Goal: Navigation & Orientation: Understand site structure

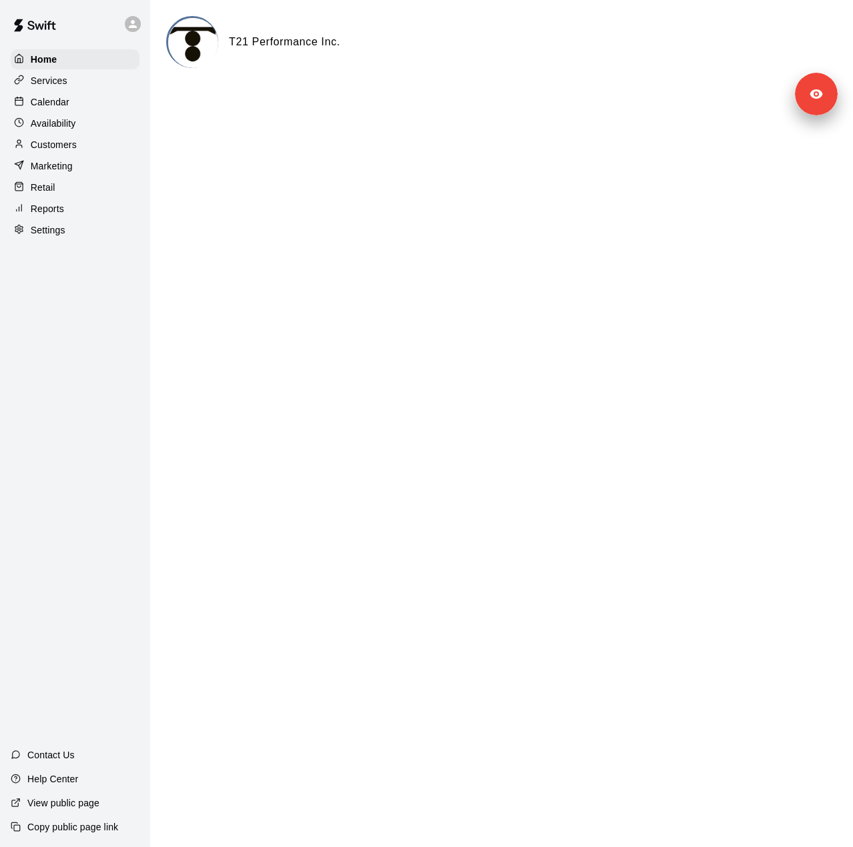
click at [89, 91] on div "Services" at bounding box center [75, 81] width 129 height 20
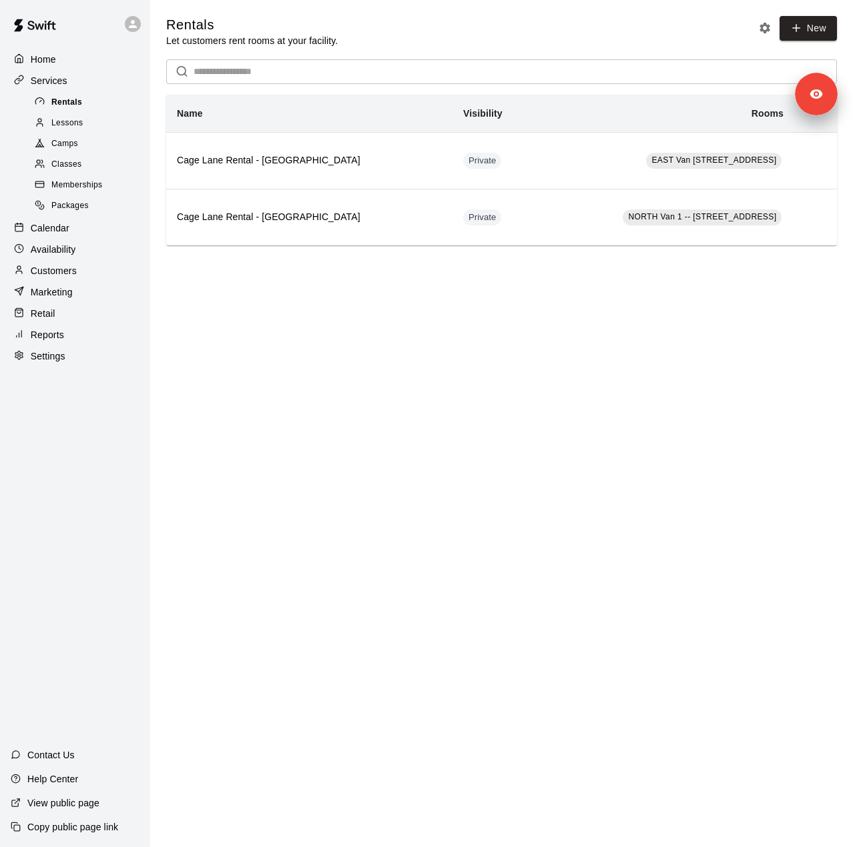
click at [95, 112] on div "Rentals" at bounding box center [88, 102] width 113 height 19
click at [91, 170] on div "Classes" at bounding box center [88, 164] width 113 height 19
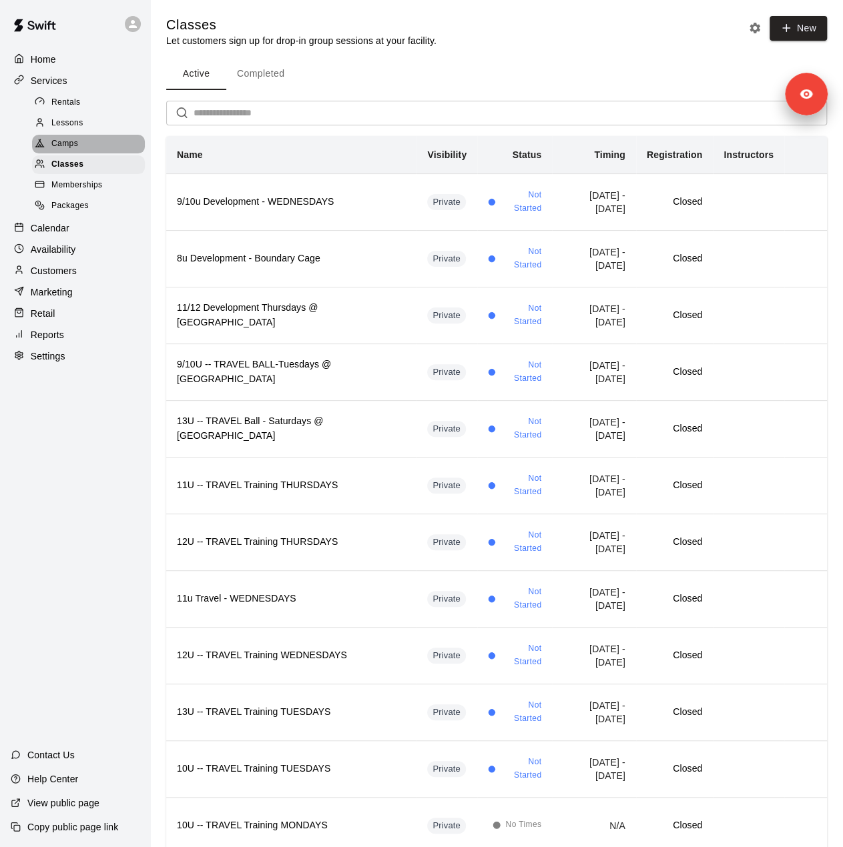
click at [81, 149] on div "Camps" at bounding box center [88, 144] width 113 height 19
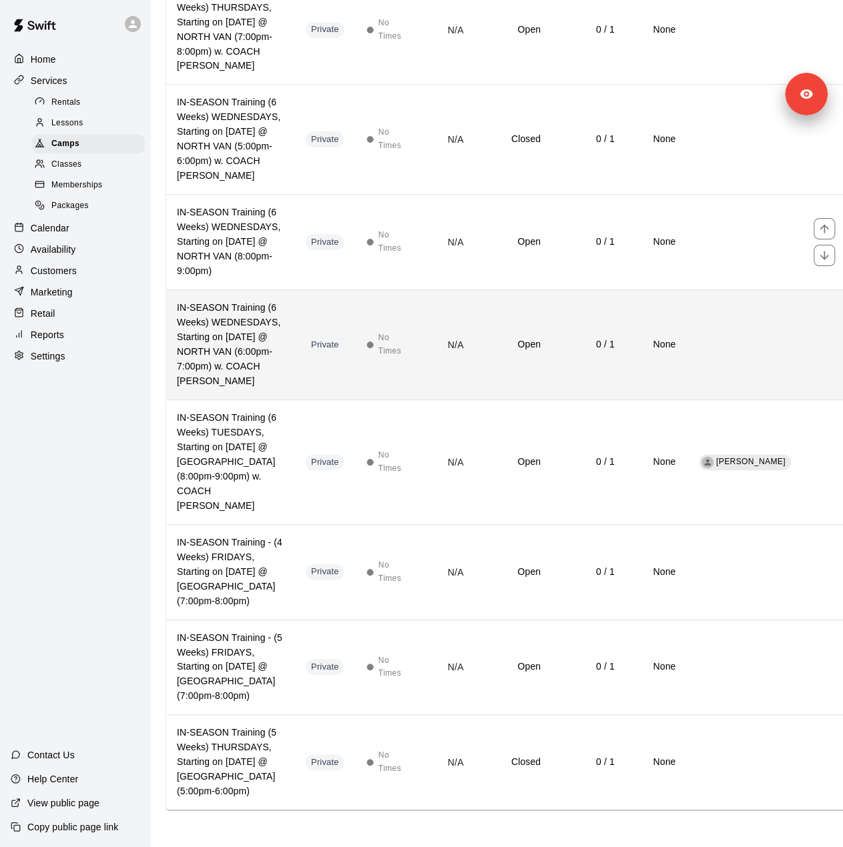
scroll to position [10077, 0]
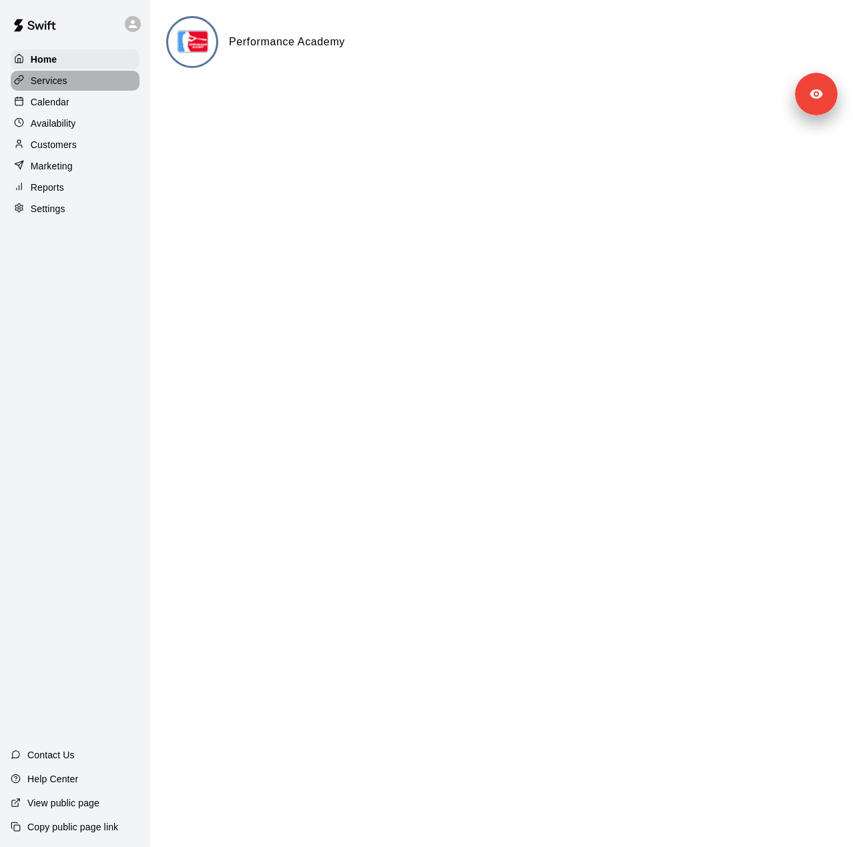
click at [48, 73] on div "Services" at bounding box center [75, 81] width 129 height 20
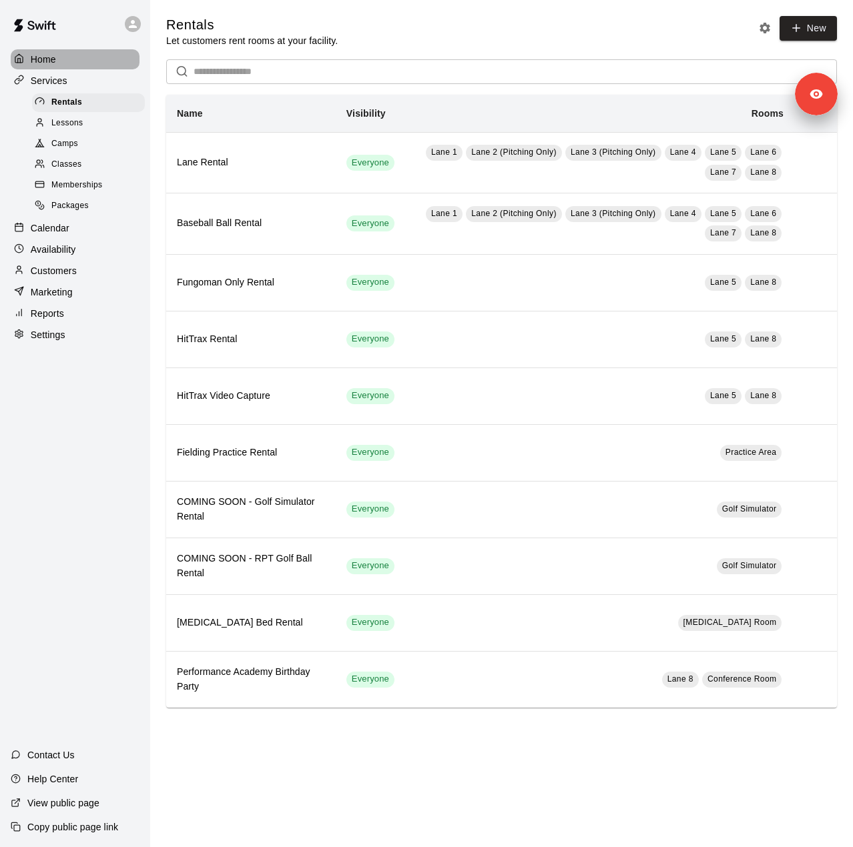
click at [59, 55] on div "Home" at bounding box center [75, 59] width 129 height 20
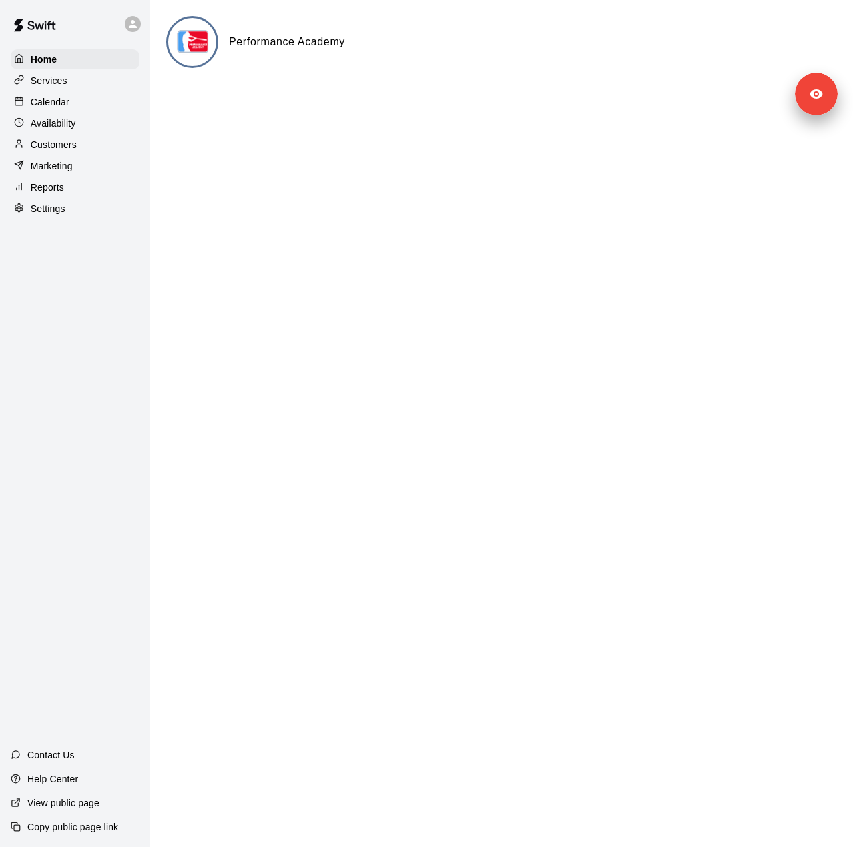
click at [43, 215] on p "Settings" at bounding box center [48, 208] width 35 height 13
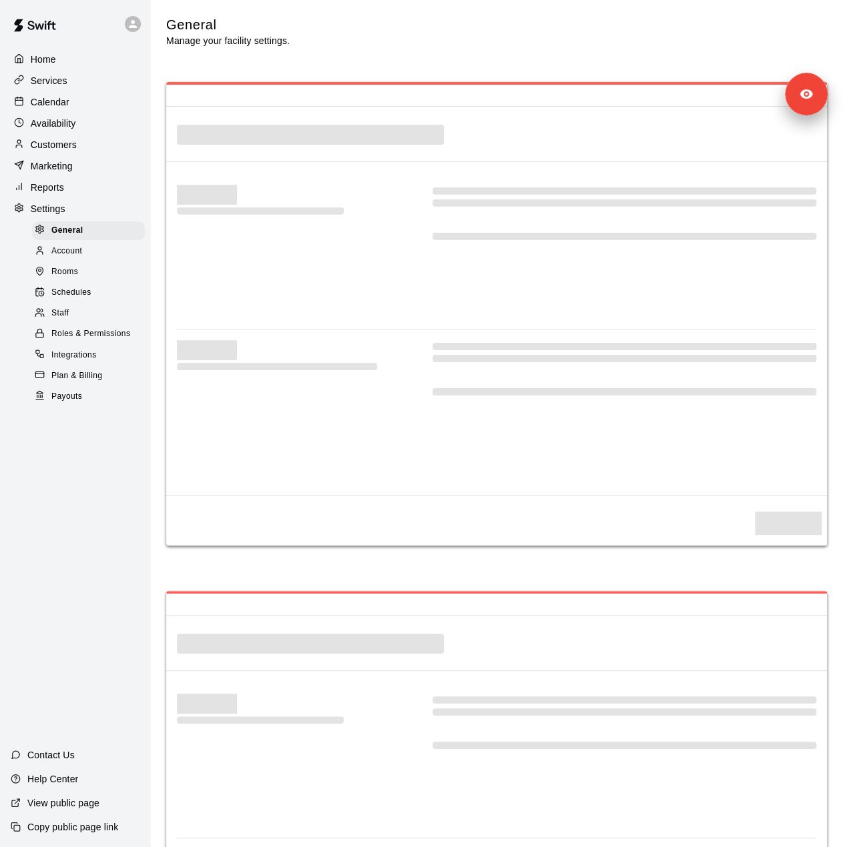
select select "**"
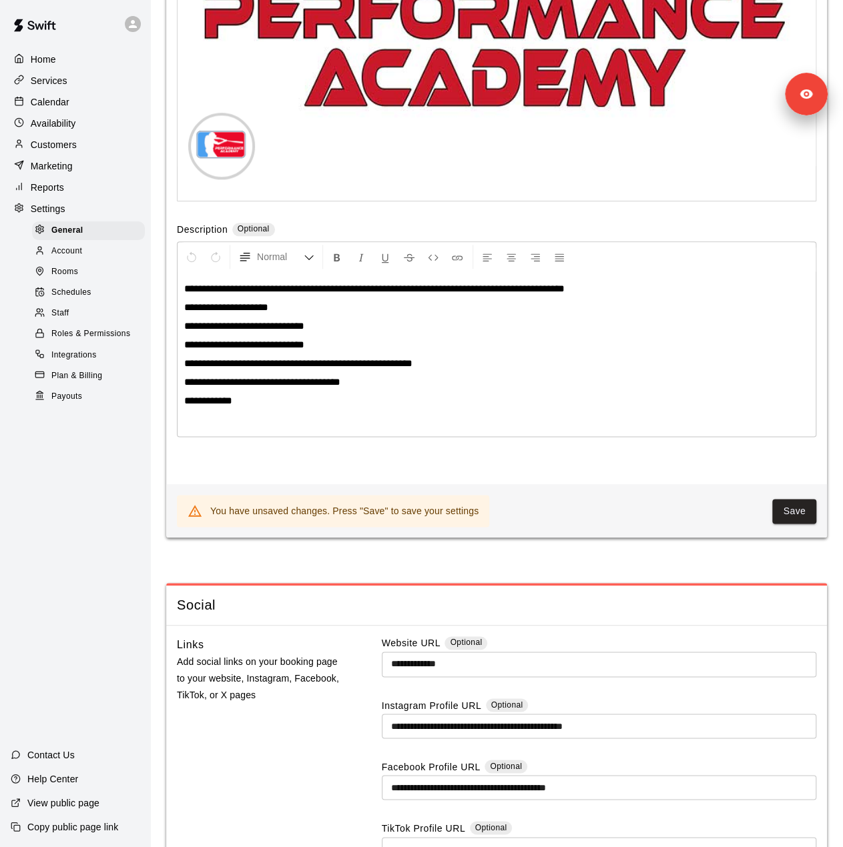
scroll to position [3095, 0]
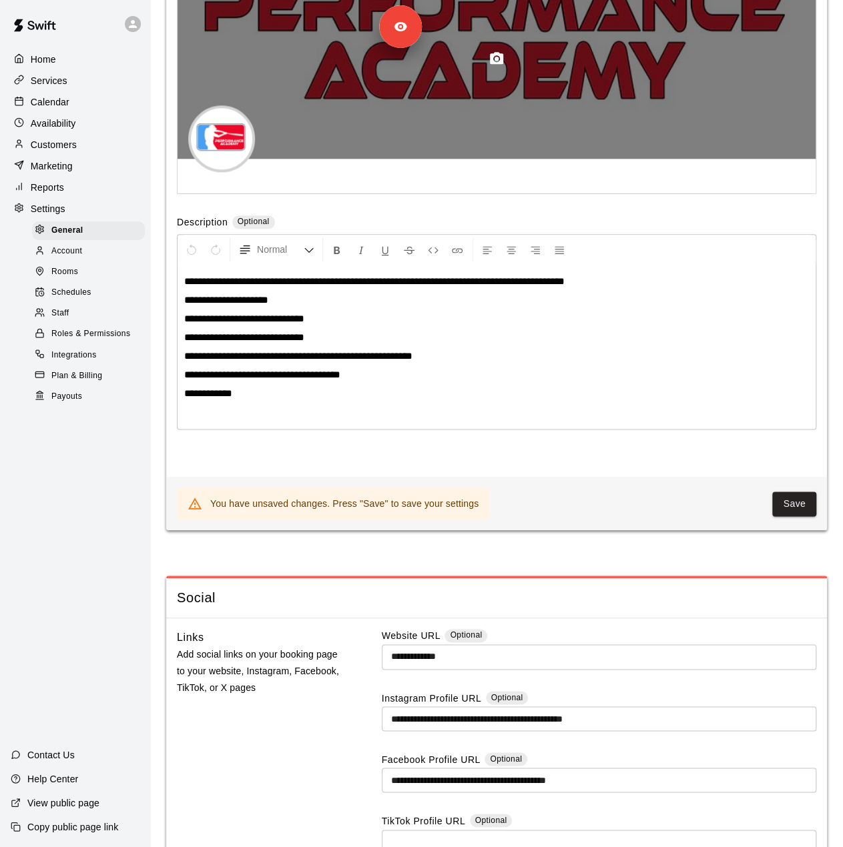
drag, startPoint x: 795, startPoint y: 87, endPoint x: 795, endPoint y: 20, distance: 67.4
drag, startPoint x: 388, startPoint y: 27, endPoint x: 704, endPoint y: 27, distance: 316.2
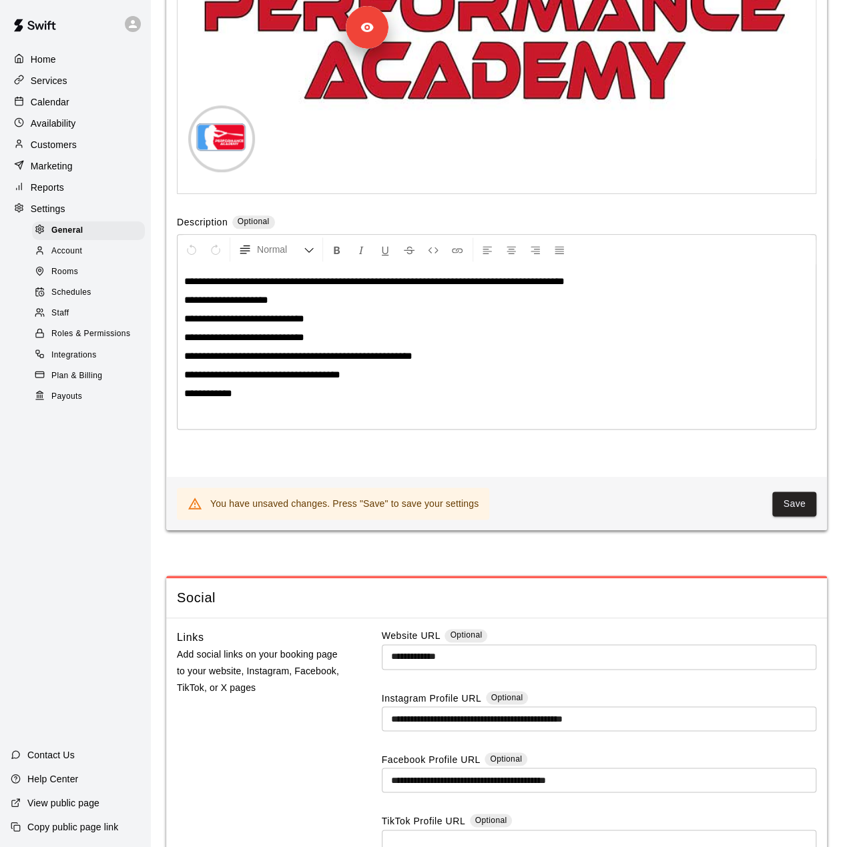
click at [71, 801] on p "View public page" at bounding box center [63, 803] width 72 height 13
click at [799, 516] on button "Save" at bounding box center [794, 504] width 44 height 25
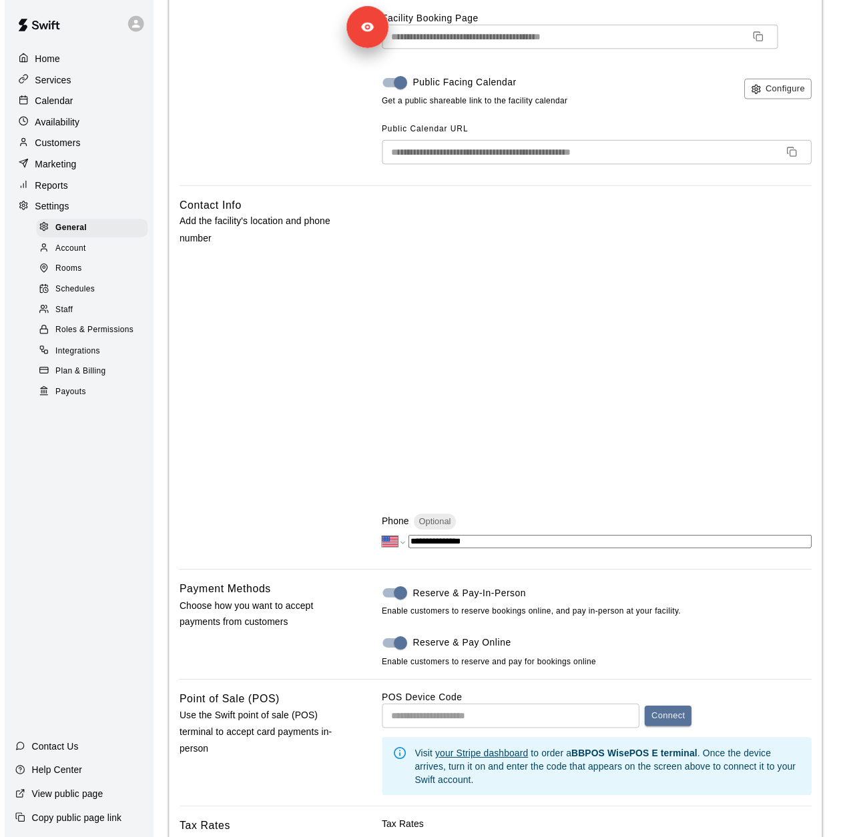
scroll to position [0, 0]
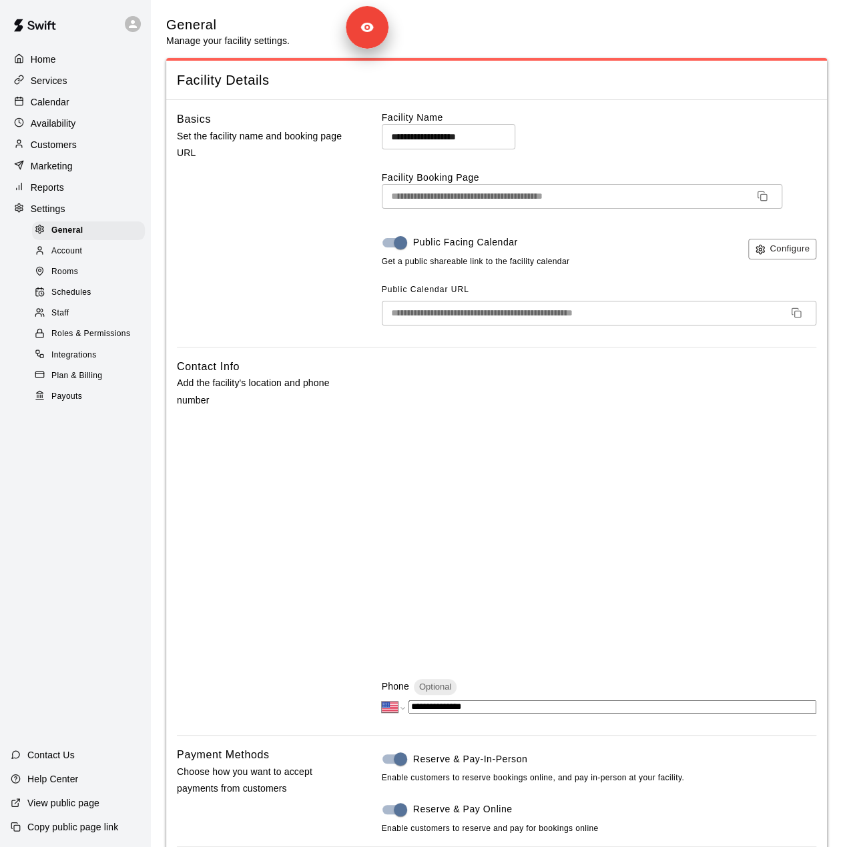
click at [76, 323] on div "Staff" at bounding box center [88, 313] width 113 height 19
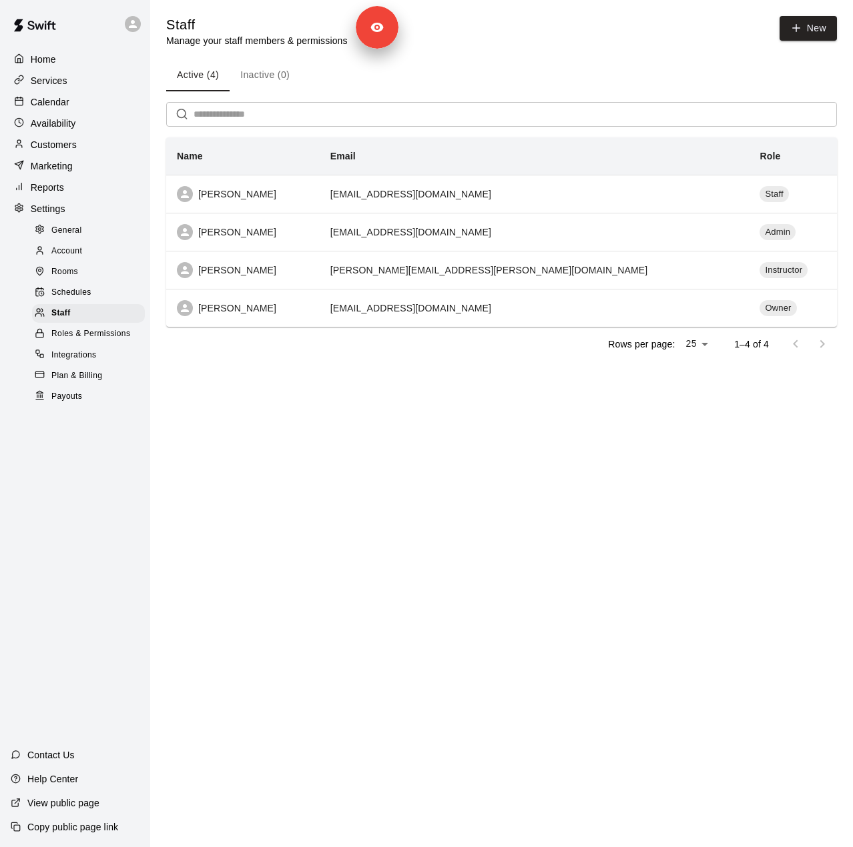
click at [73, 151] on p "Customers" at bounding box center [54, 144] width 46 height 13
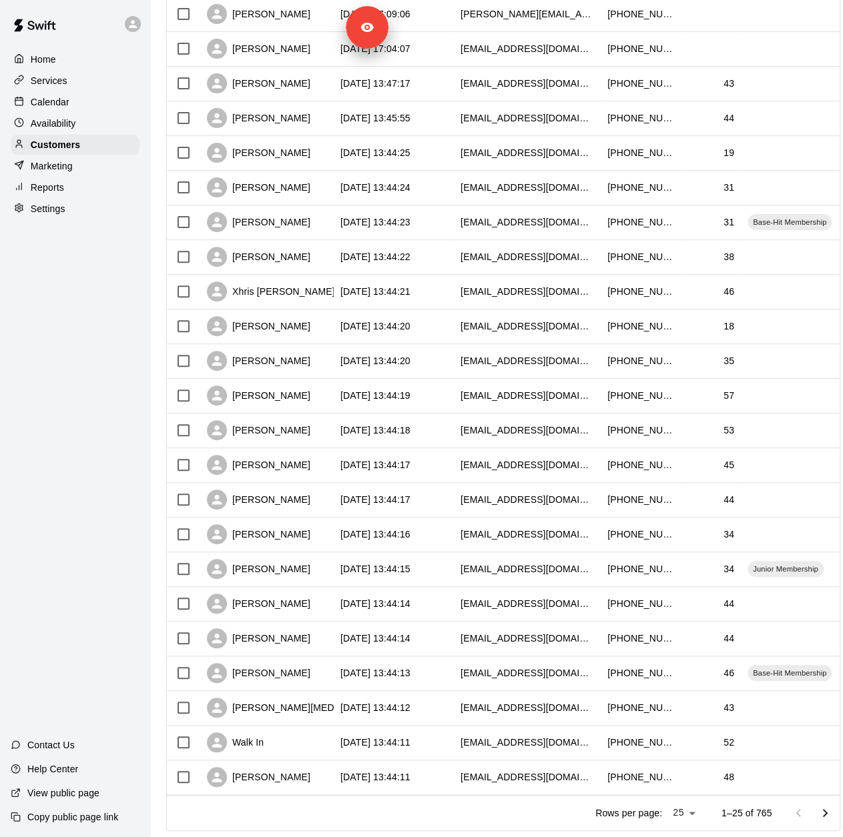
scroll to position [326, 0]
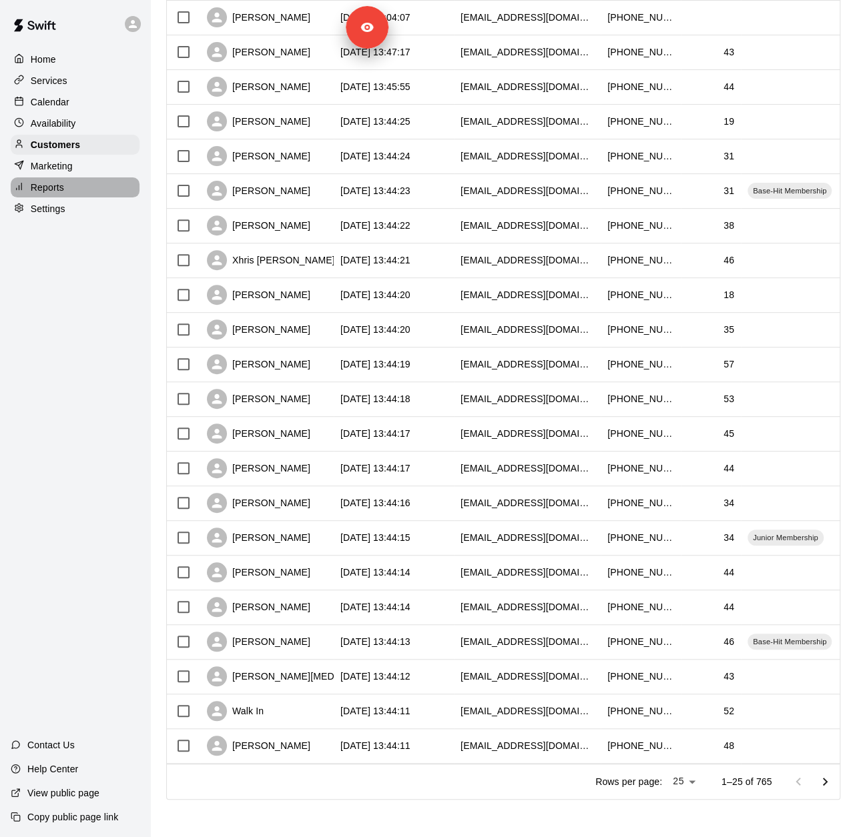
click at [63, 193] on p "Reports" at bounding box center [47, 187] width 33 height 13
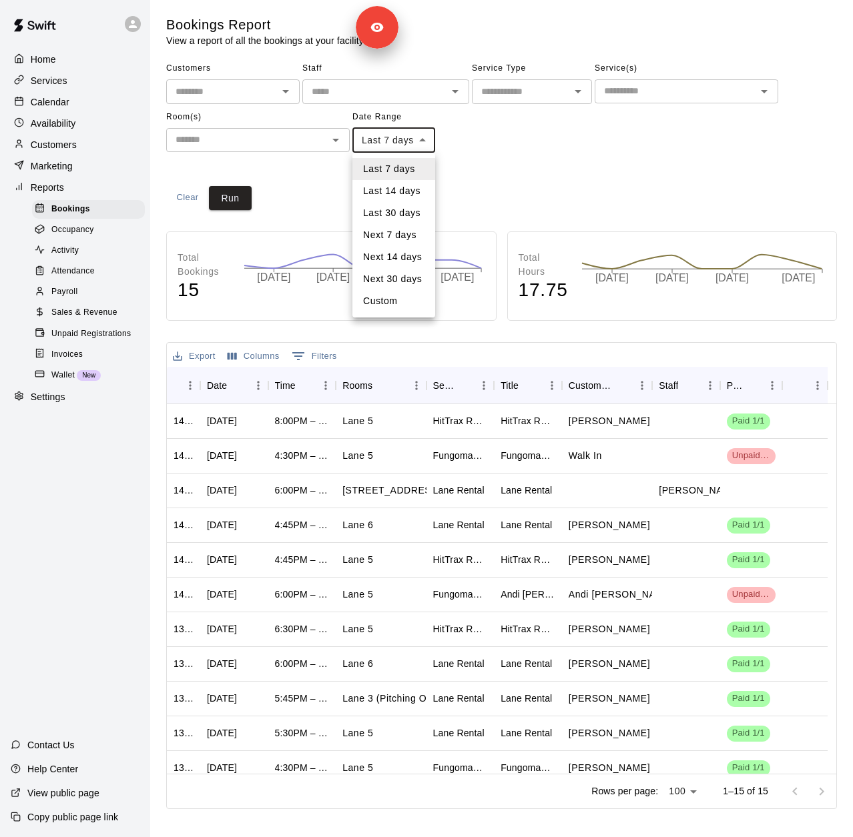
click at [384, 142] on body "Home Services Calendar Availability Customers Marketing Reports Bookings Occupa…" at bounding box center [426, 407] width 853 height 815
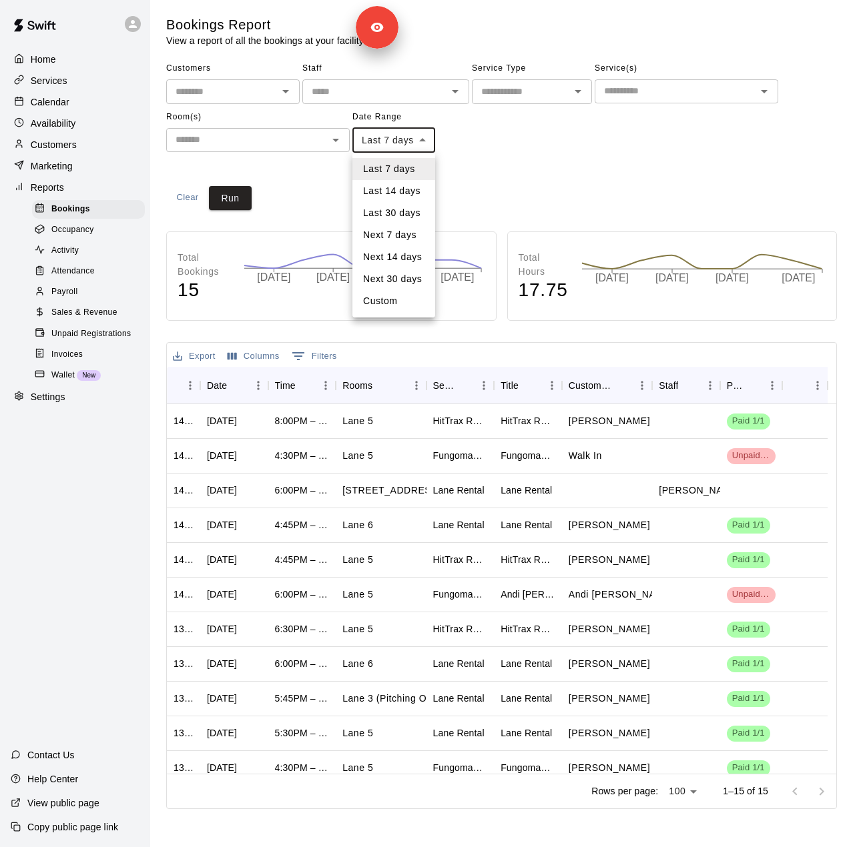
click at [400, 211] on li "Last 30 days" at bounding box center [393, 213] width 83 height 22
type input "*****"
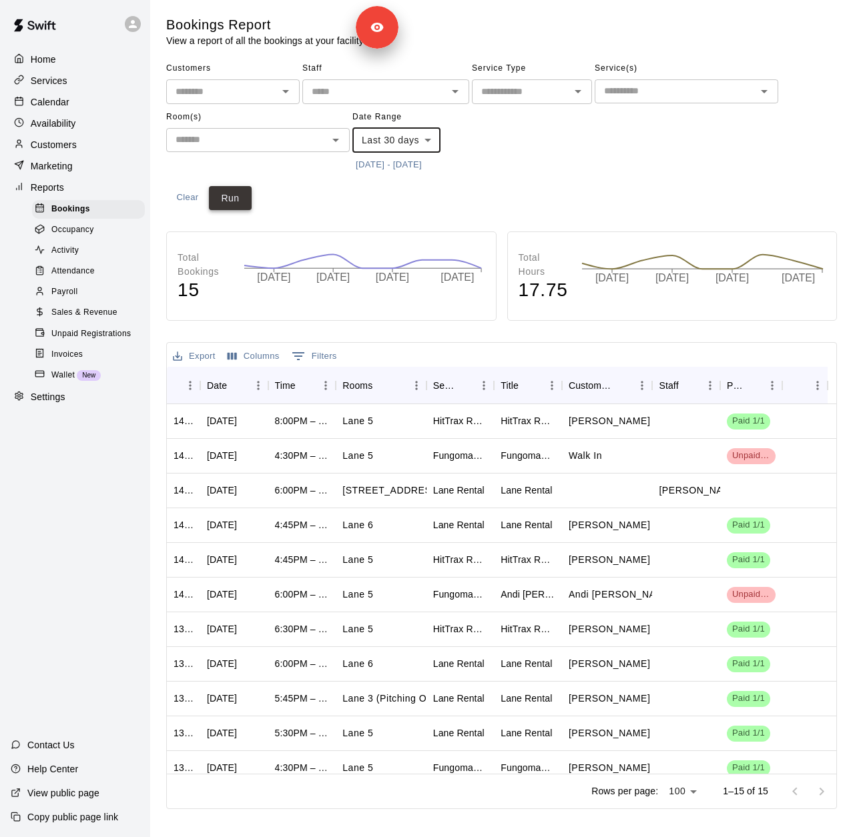
click at [231, 201] on button "Run" at bounding box center [230, 198] width 43 height 25
click at [61, 81] on p "Services" at bounding box center [49, 80] width 37 height 13
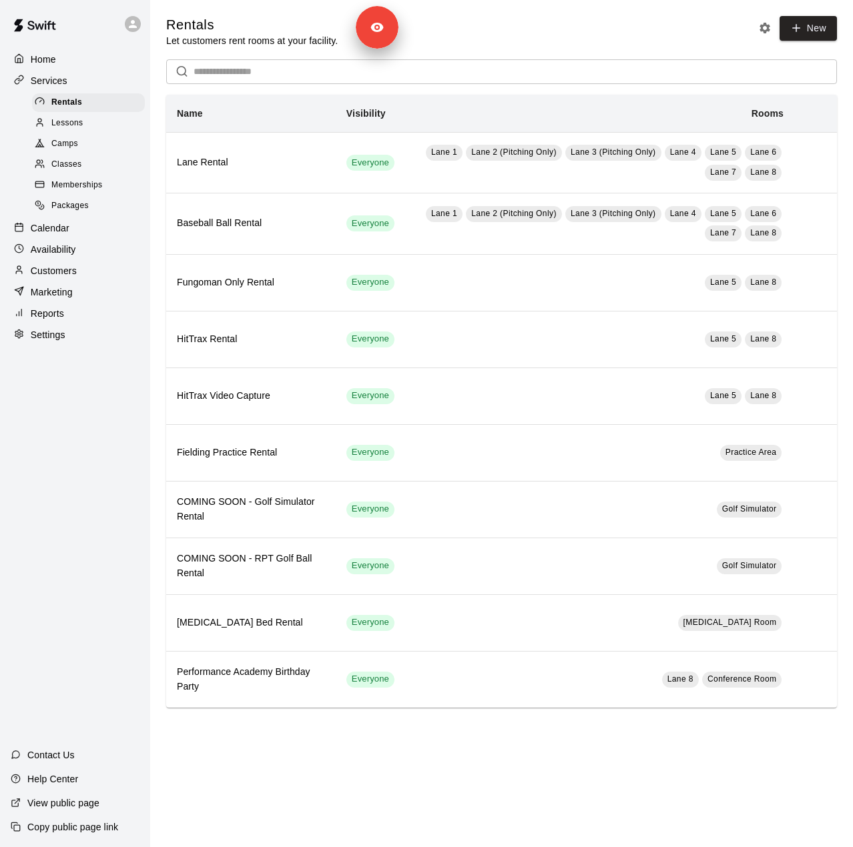
click at [77, 191] on span "Memberships" at bounding box center [76, 185] width 51 height 13
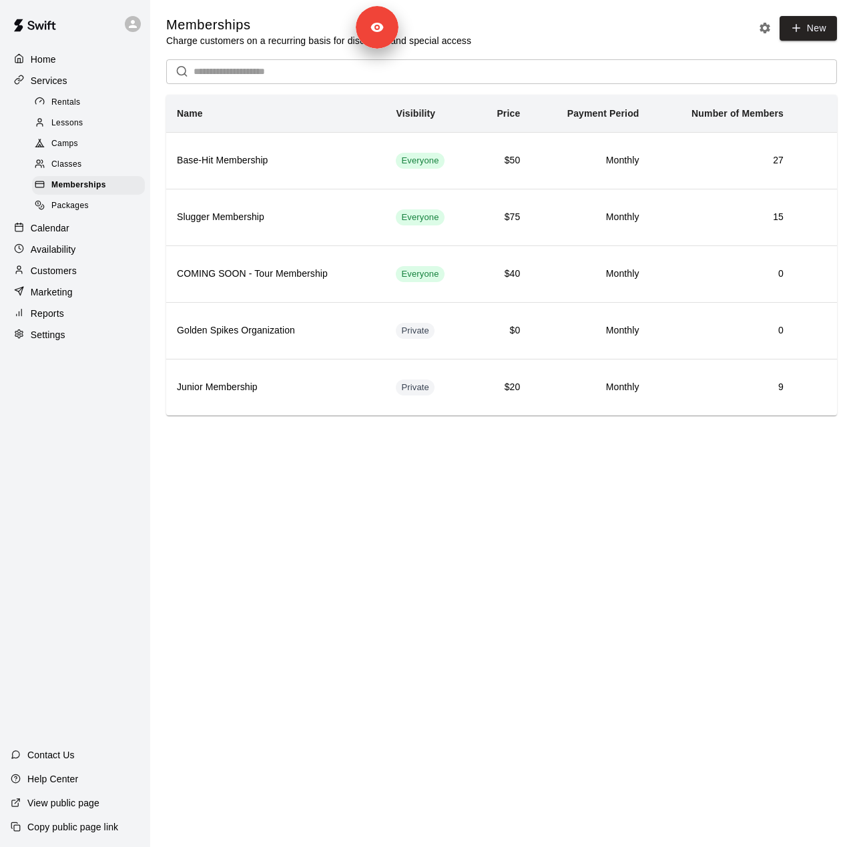
click at [59, 102] on span "Rentals" at bounding box center [65, 102] width 29 height 13
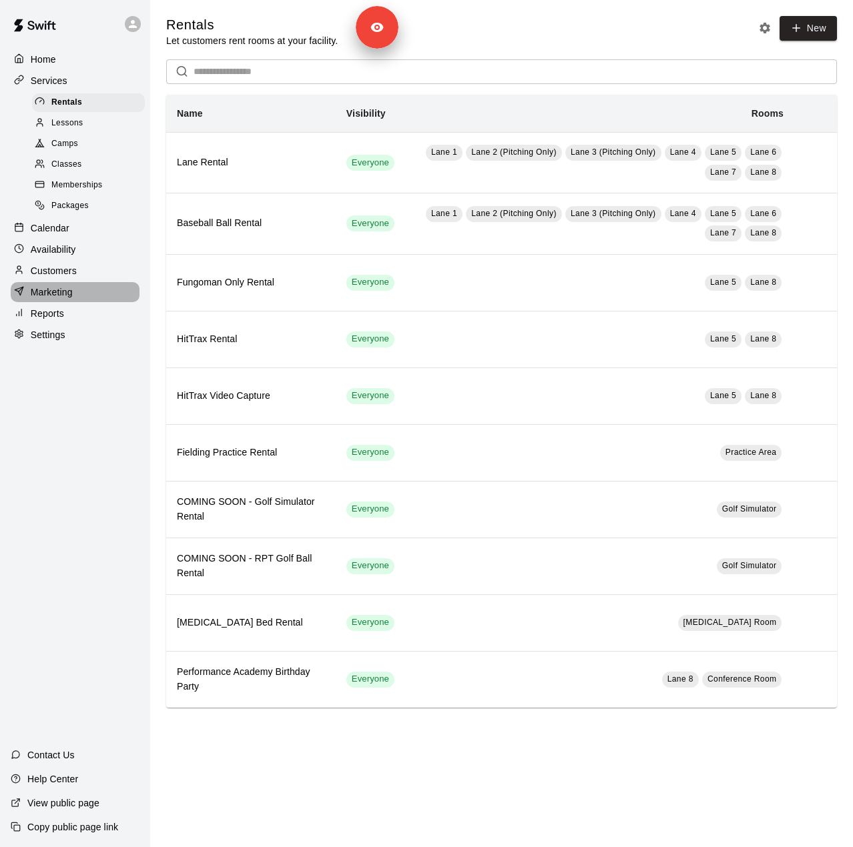
click at [49, 299] on p "Marketing" at bounding box center [52, 292] width 42 height 13
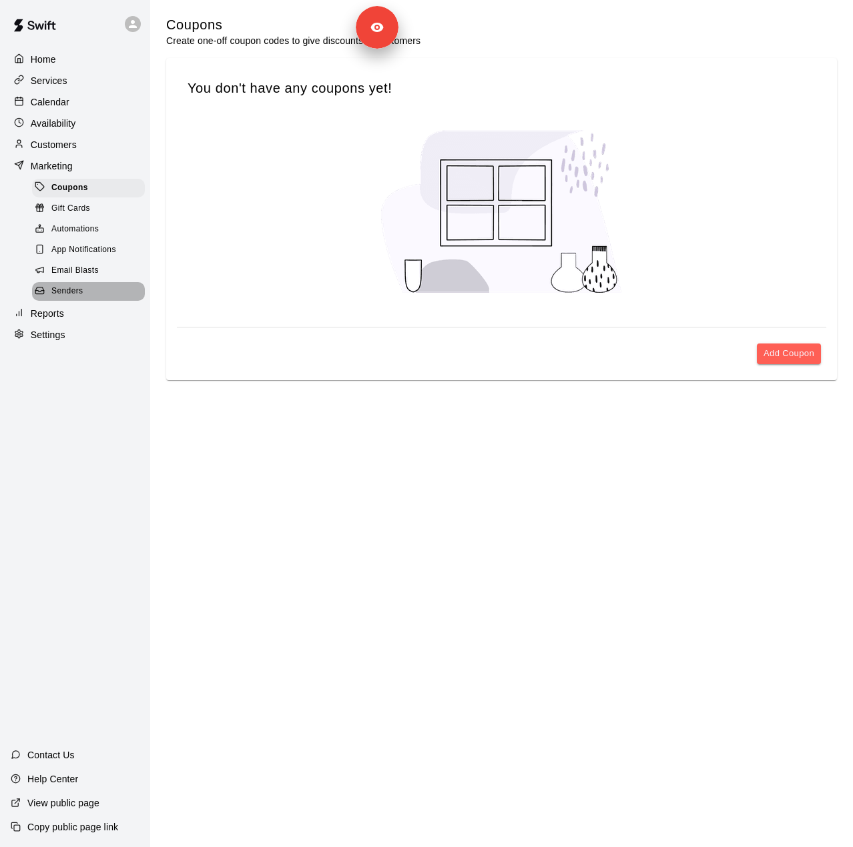
click at [57, 298] on span "Senders" at bounding box center [67, 291] width 32 height 13
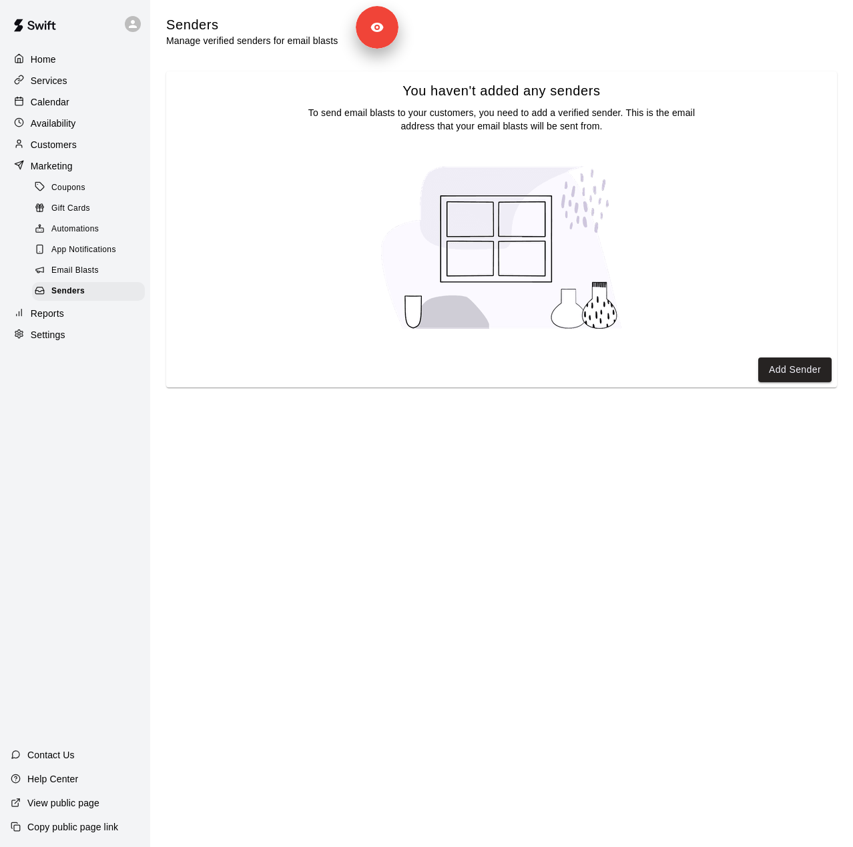
click at [67, 324] on div "Reports" at bounding box center [75, 314] width 129 height 20
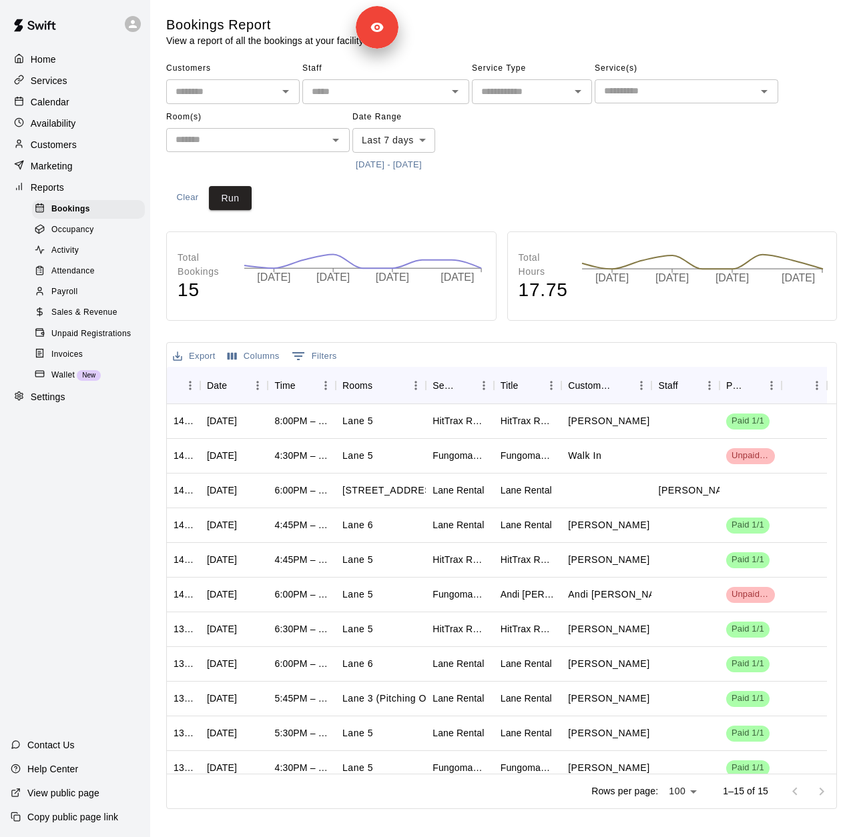
click at [89, 320] on span "Sales & Revenue" at bounding box center [84, 312] width 66 height 13
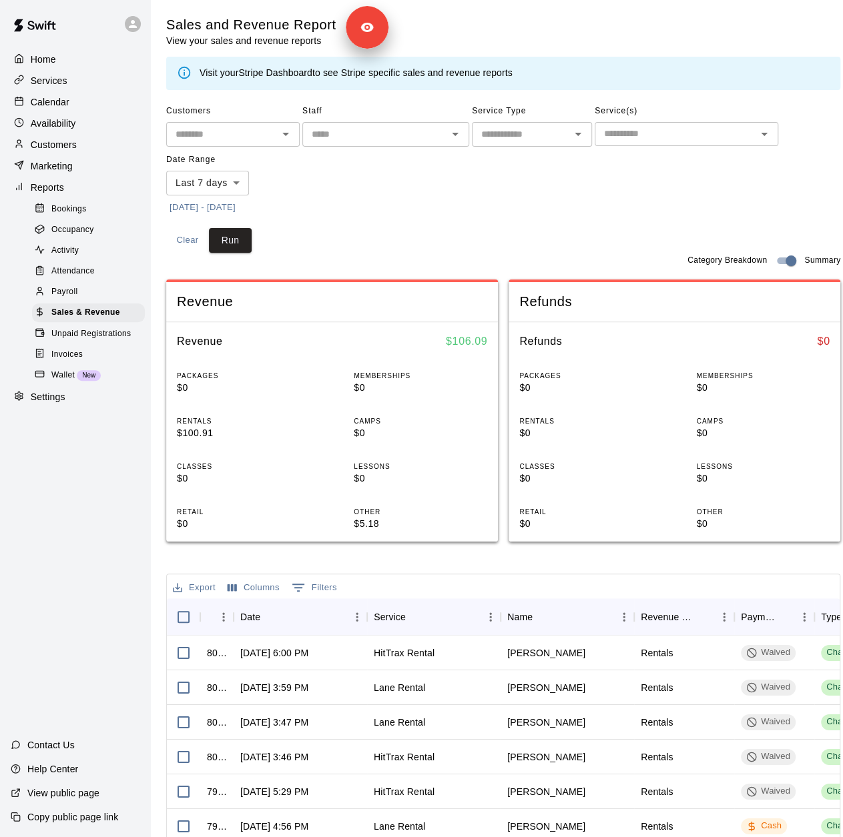
click at [223, 182] on body "Home Services Calendar Availability Customers Marketing Reports Bookings Occupa…" at bounding box center [421, 523] width 843 height 1046
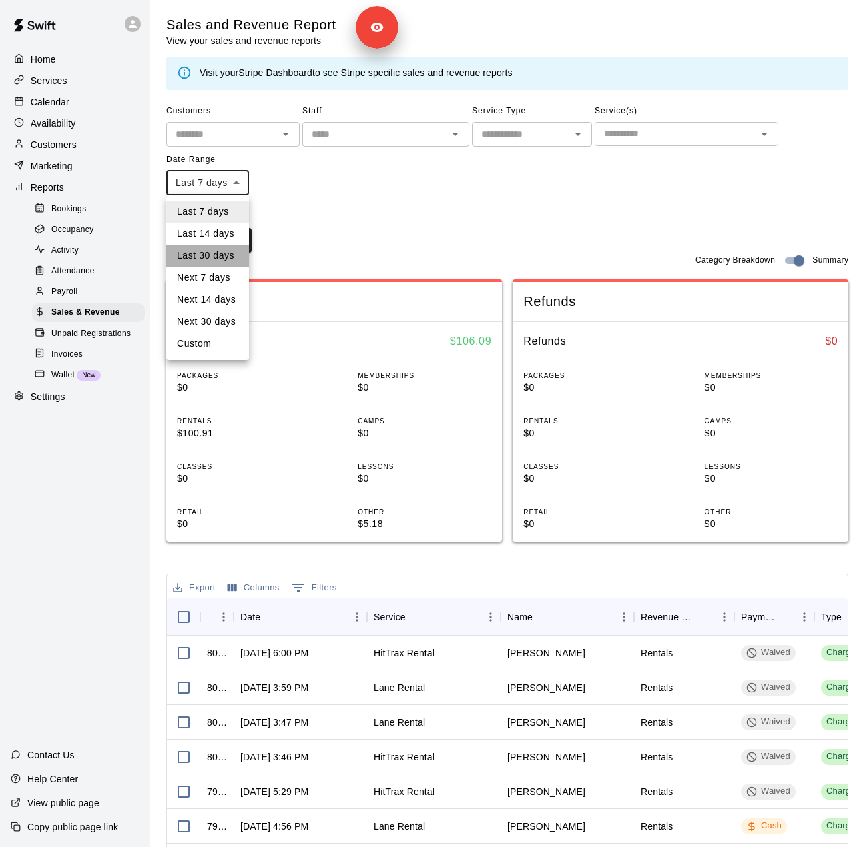
click at [212, 251] on li "Last 30 days" at bounding box center [207, 256] width 83 height 22
type input "*****"
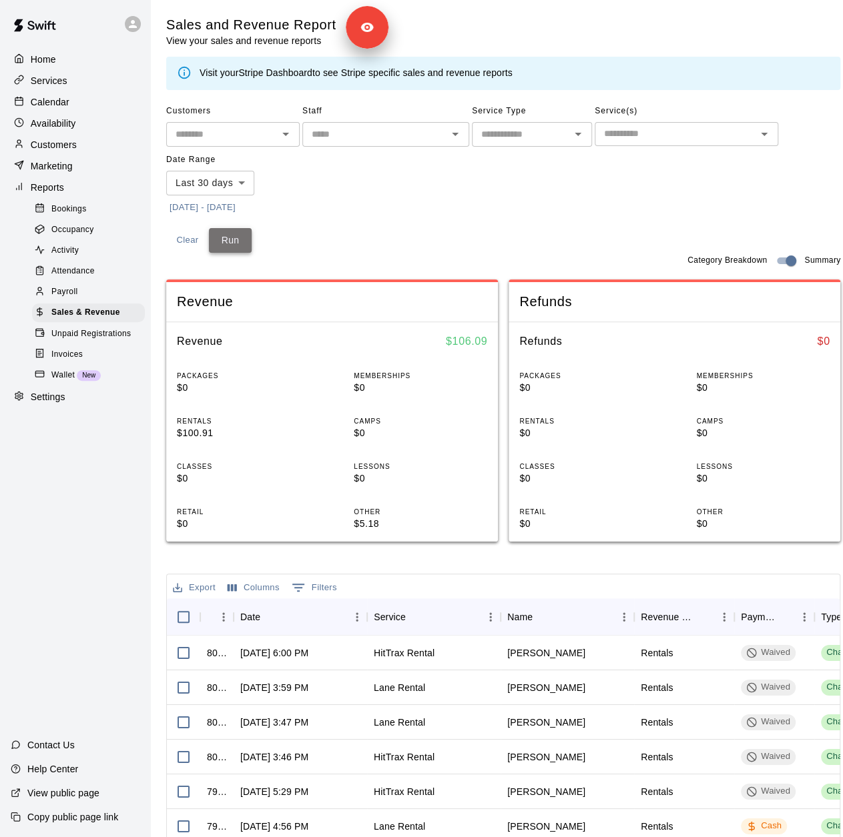
click at [237, 229] on button "Run" at bounding box center [230, 240] width 43 height 25
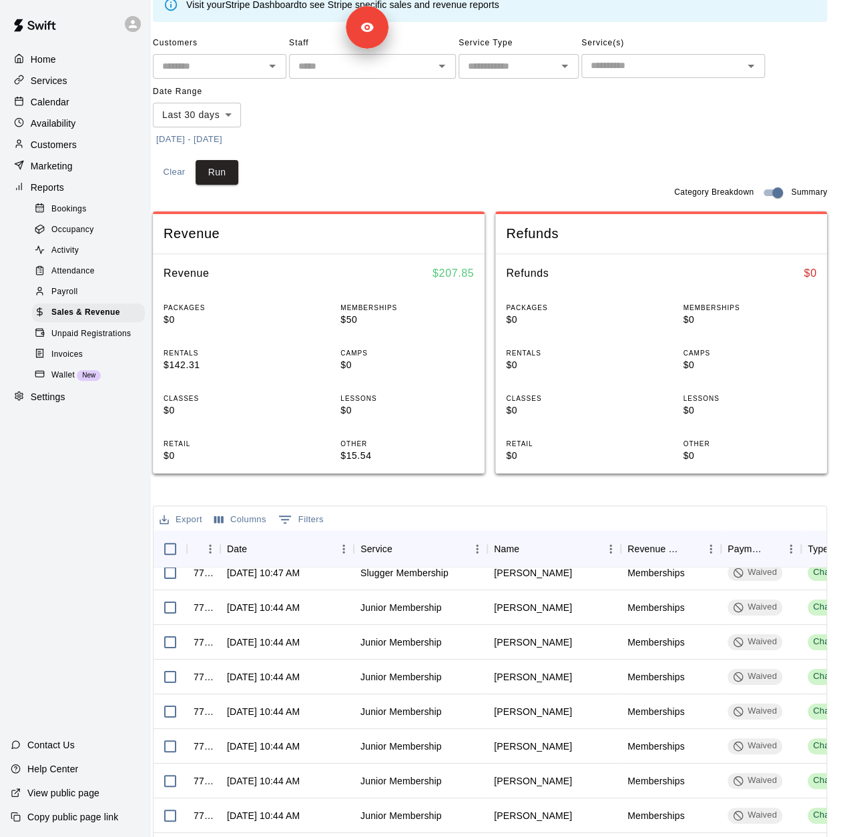
scroll to position [133, 21]
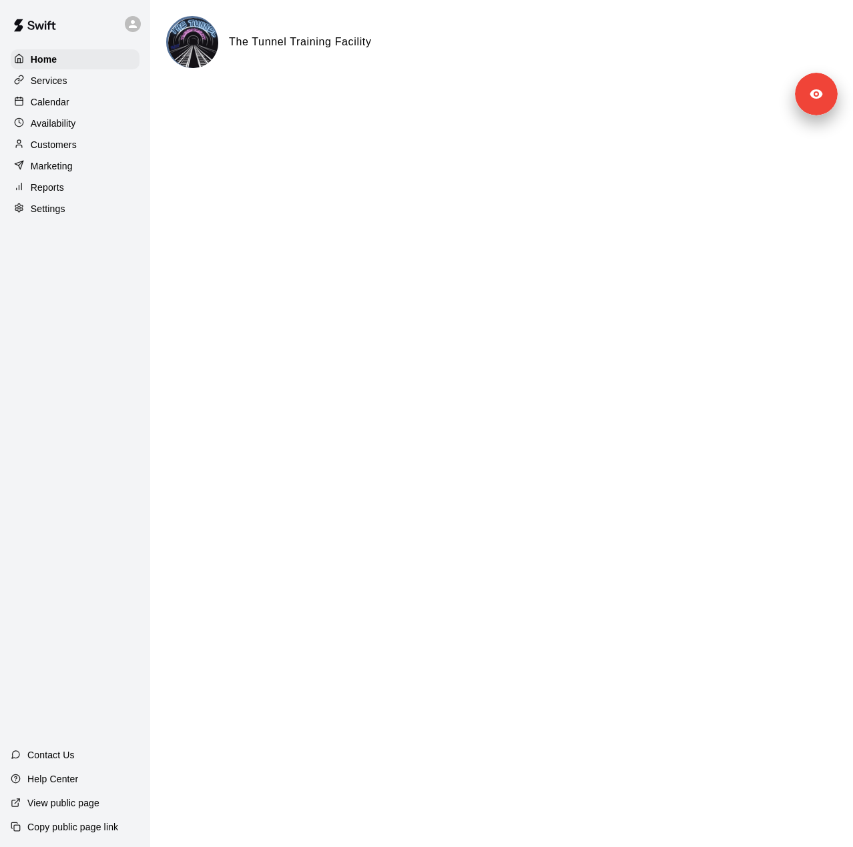
click at [67, 217] on div "Settings" at bounding box center [75, 209] width 129 height 20
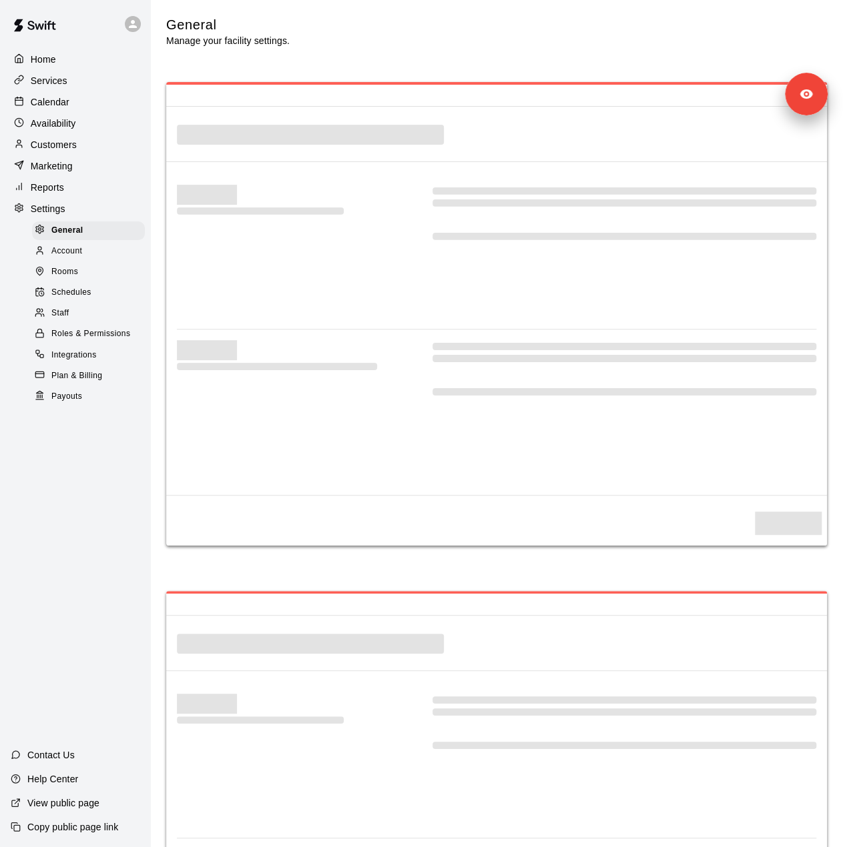
select select "**"
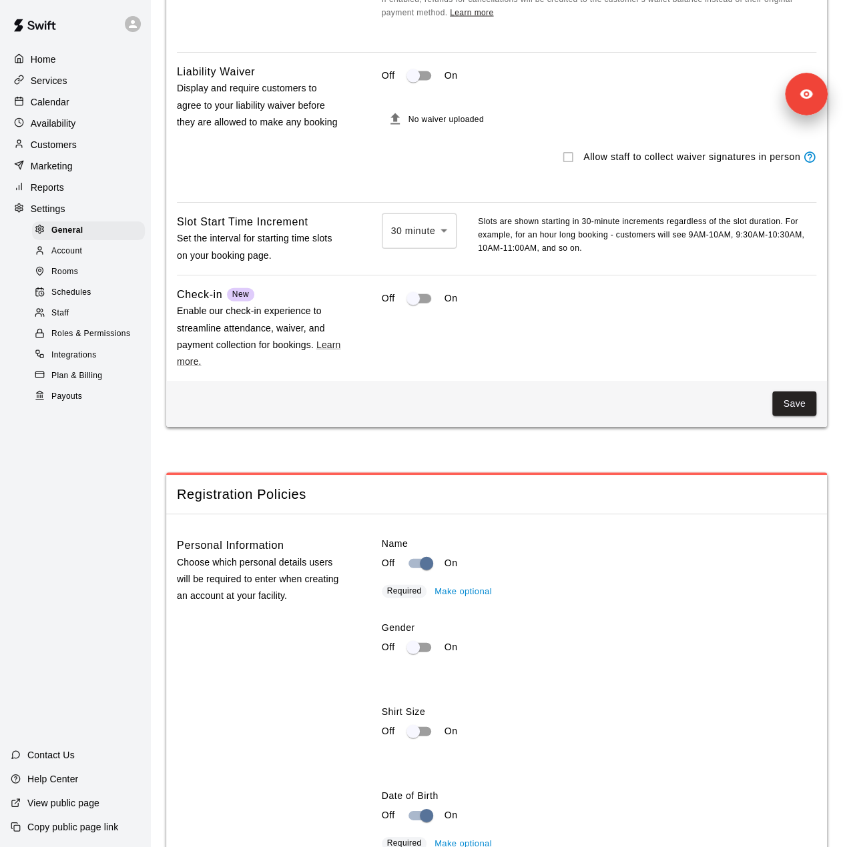
scroll to position [945, 0]
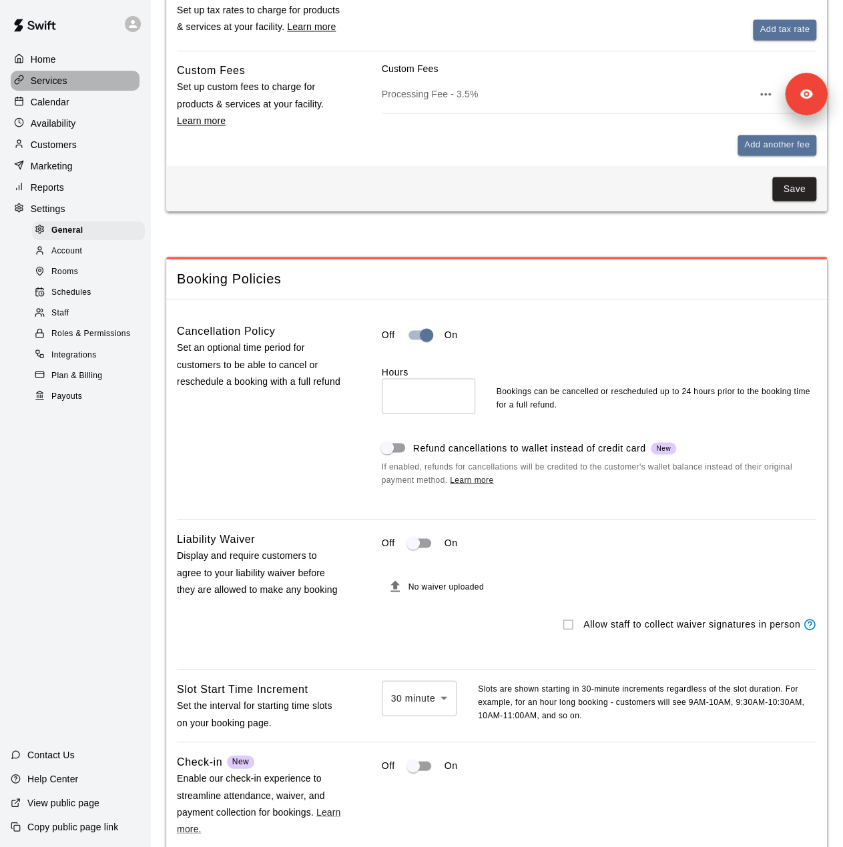
click at [61, 79] on p "Services" at bounding box center [49, 80] width 37 height 13
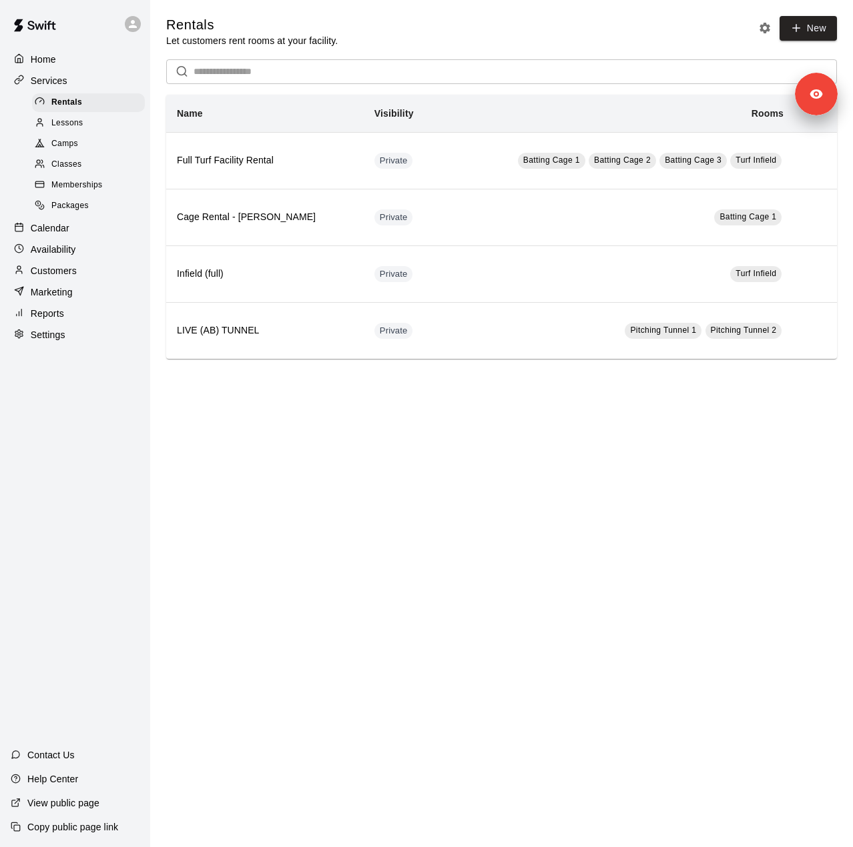
click at [65, 130] on span "Lessons" at bounding box center [67, 123] width 32 height 13
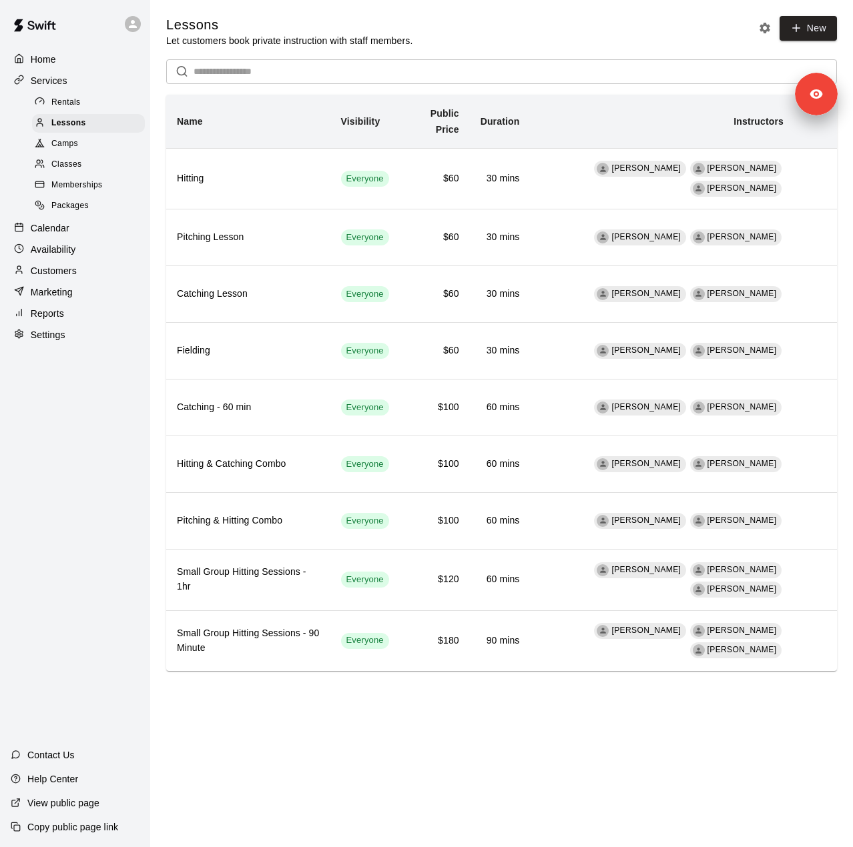
click at [72, 149] on span "Camps" at bounding box center [64, 143] width 27 height 13
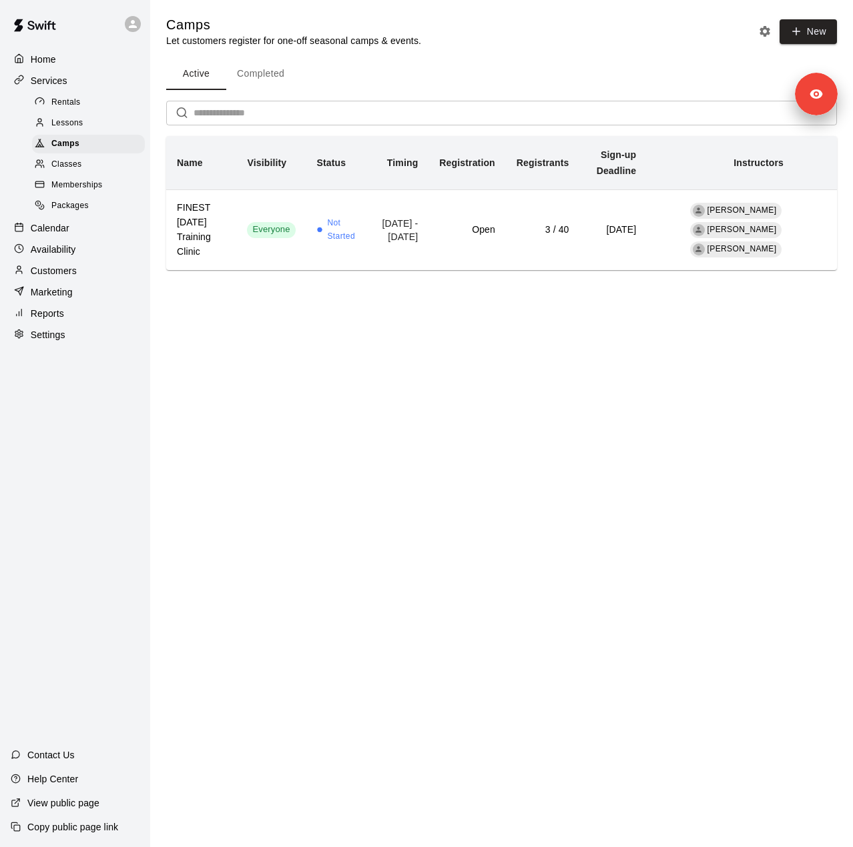
click at [67, 169] on span "Classes" at bounding box center [66, 164] width 30 height 13
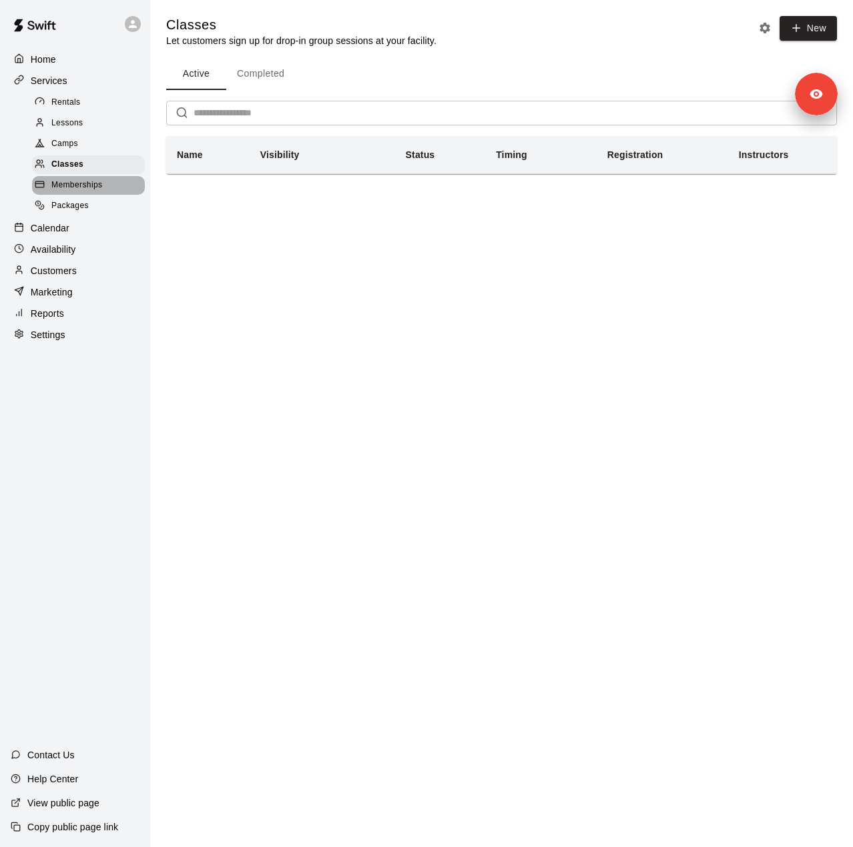
click at [60, 185] on span "Memberships" at bounding box center [76, 185] width 51 height 13
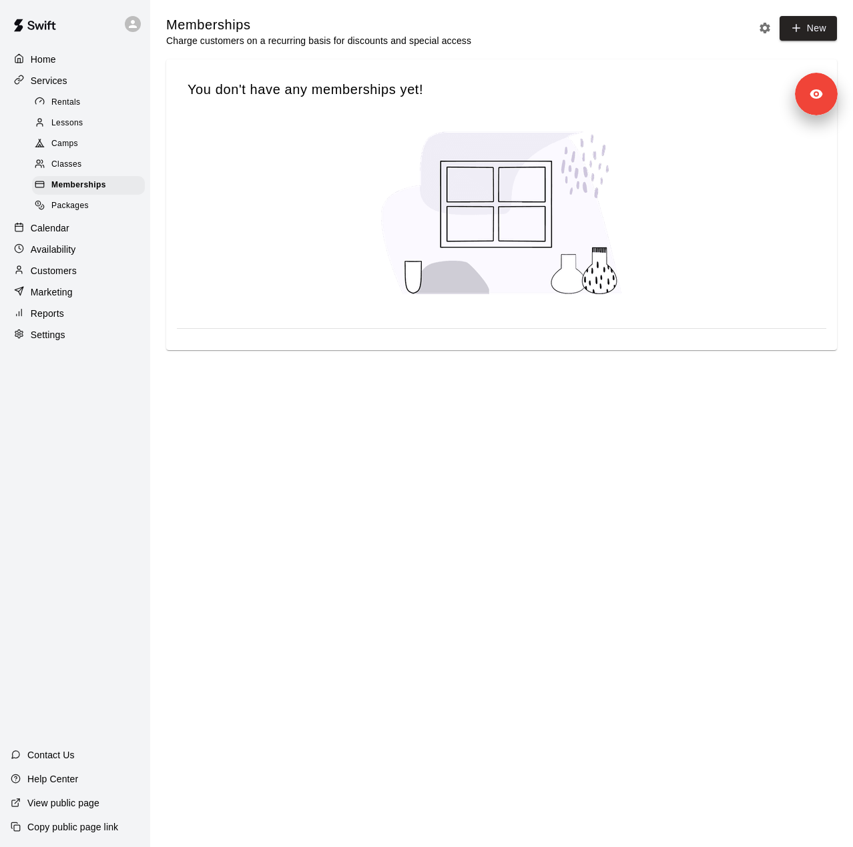
click at [55, 213] on span "Packages" at bounding box center [69, 205] width 37 height 13
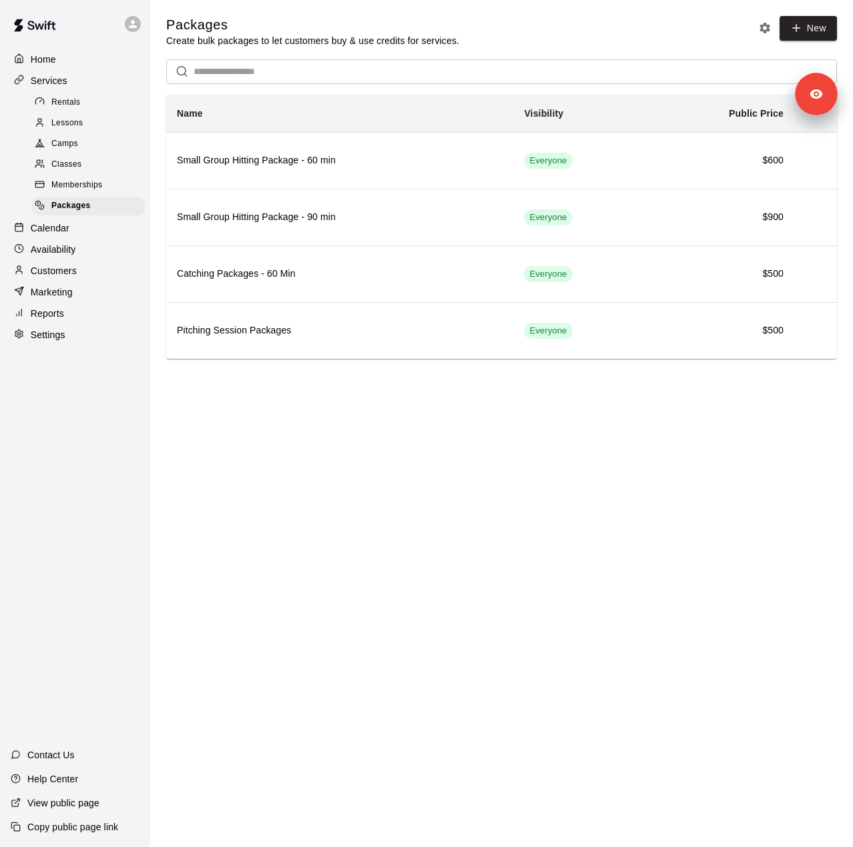
click at [66, 235] on p "Calendar" at bounding box center [50, 227] width 39 height 13
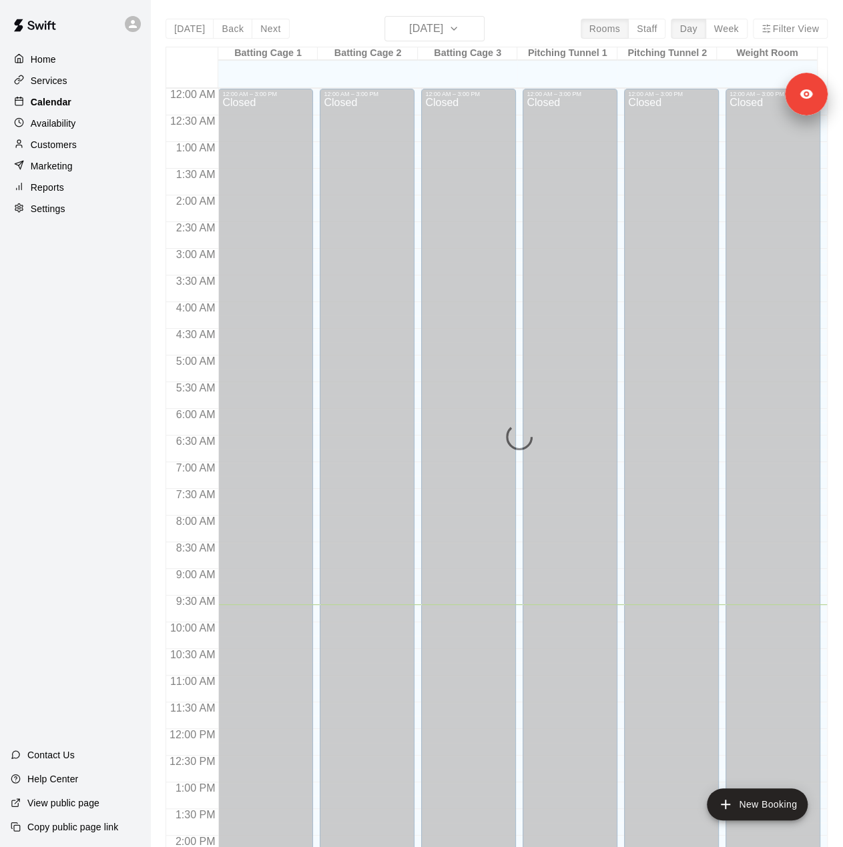
scroll to position [467, 0]
